Goal: Task Accomplishment & Management: Manage account settings

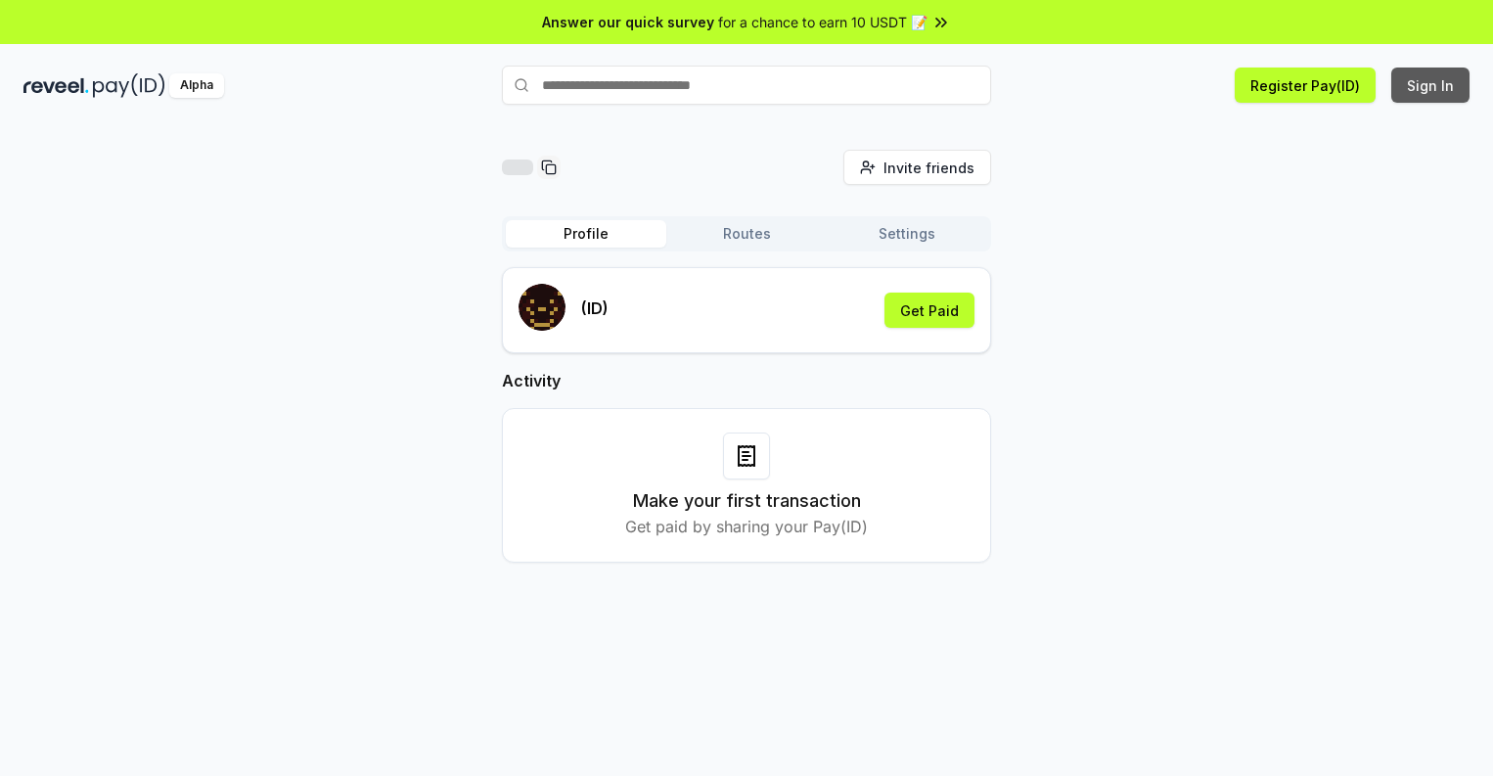
click at [1431, 85] on button "Sign In" at bounding box center [1430, 85] width 78 height 35
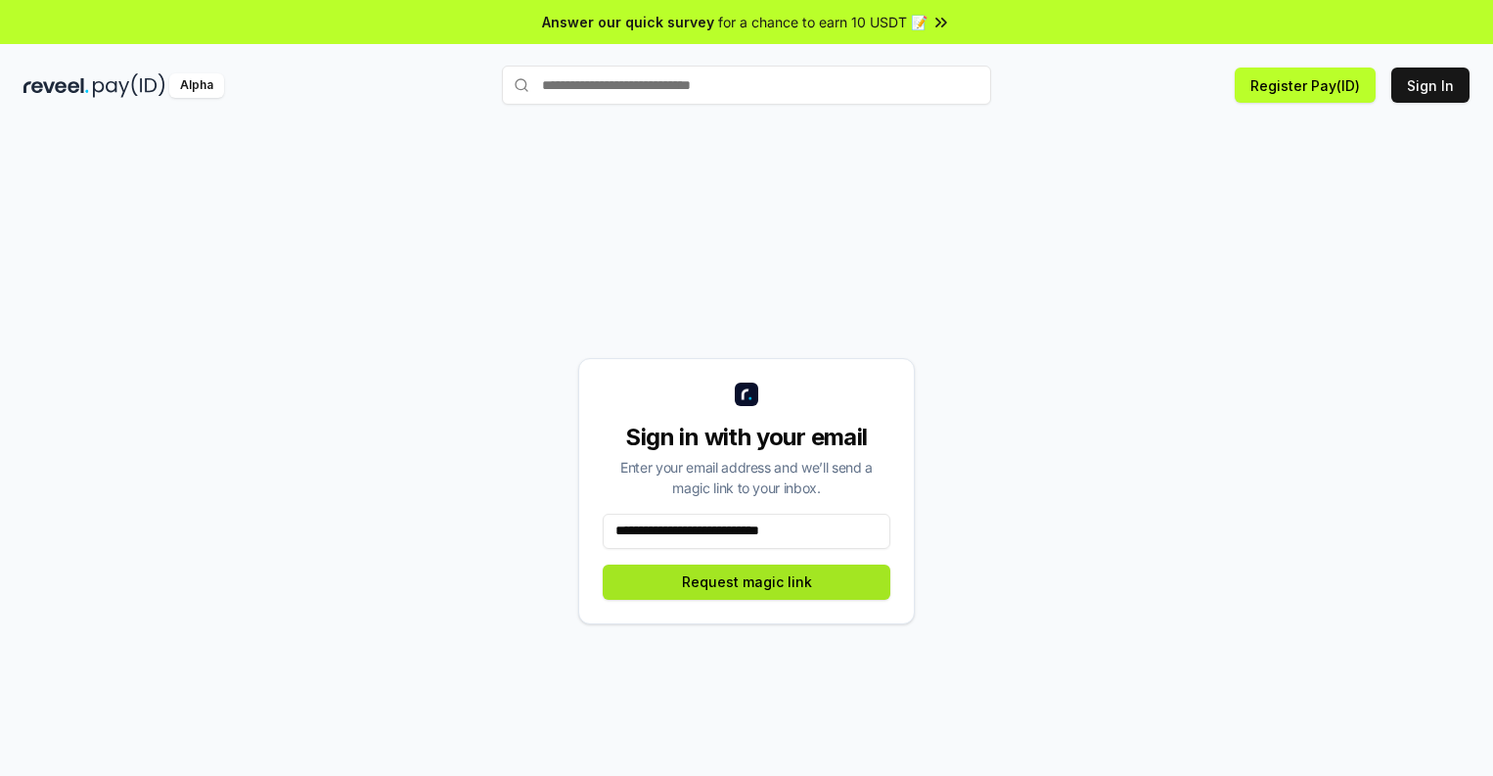
type input "**********"
click at [747, 581] on button "Request magic link" at bounding box center [747, 582] width 288 height 35
